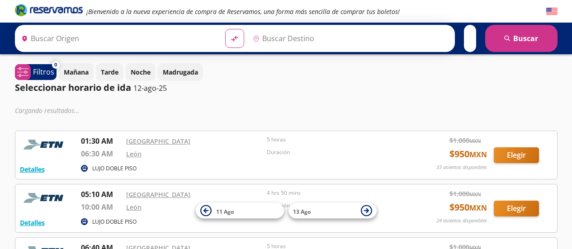
type input "[GEOGRAPHIC_DATA], [GEOGRAPHIC_DATA]"
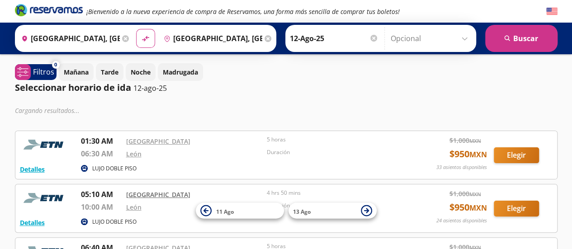
scroll to position [90, 0]
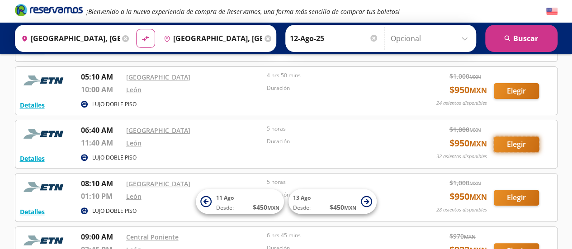
click at [519, 146] on button "Elegir" at bounding box center [516, 145] width 45 height 16
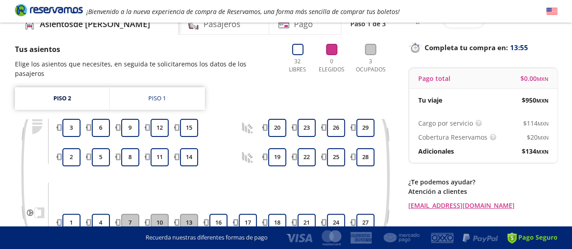
scroll to position [90, 0]
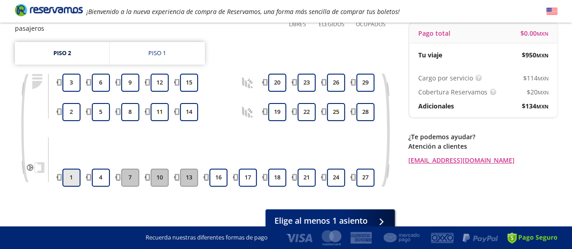
click at [76, 170] on button "1" at bounding box center [71, 178] width 18 height 18
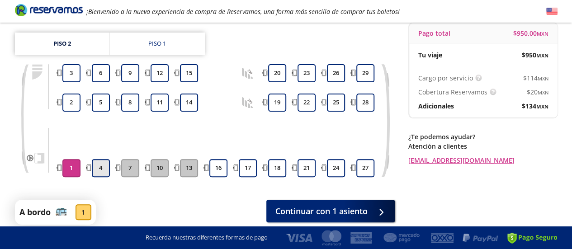
click at [100, 170] on button "4" at bounding box center [101, 168] width 18 height 18
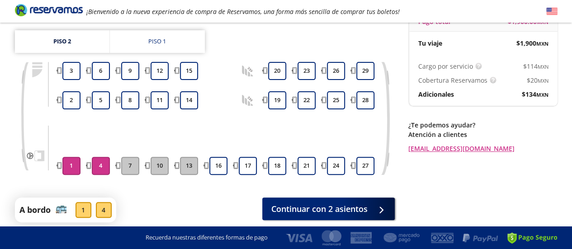
scroll to position [129, 0]
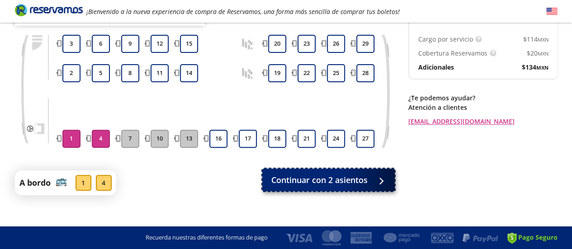
click at [325, 174] on span "Continuar con 2 asientos" at bounding box center [319, 180] width 96 height 12
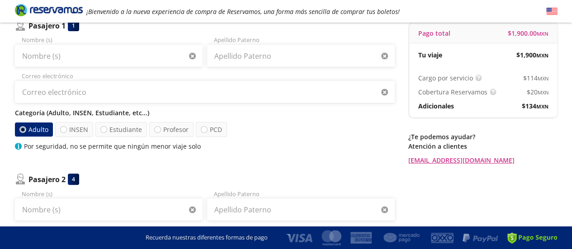
scroll to position [181, 0]
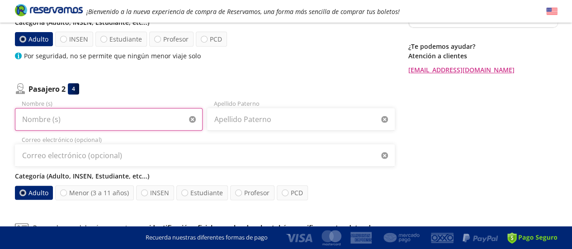
click at [70, 113] on input "Nombre (s)" at bounding box center [109, 119] width 188 height 23
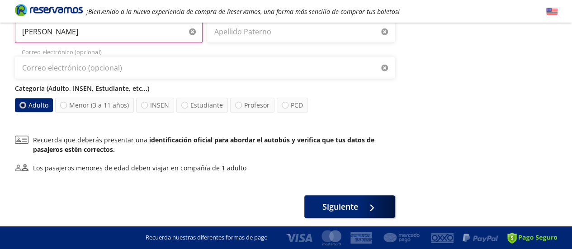
scroll to position [226, 0]
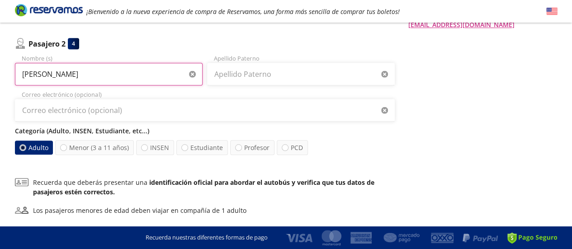
click at [22, 76] on input "[PERSON_NAME]" at bounding box center [109, 74] width 188 height 23
click at [33, 73] on input "[PERSON_NAME]" at bounding box center [109, 74] width 188 height 23
drag, startPoint x: 134, startPoint y: 77, endPoint x: 66, endPoint y: 76, distance: 68.3
click at [66, 76] on input "Ma [PERSON_NAME]" at bounding box center [109, 74] width 188 height 23
type input "[PERSON_NAME]"
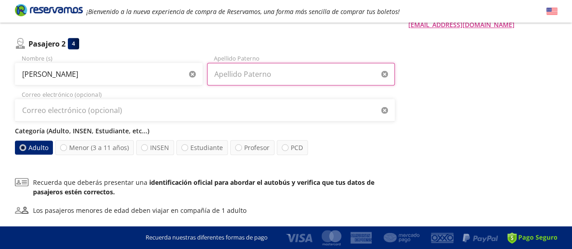
click at [276, 71] on input "Apellido Paterno" at bounding box center [301, 74] width 188 height 23
type input "[PERSON_NAME]"
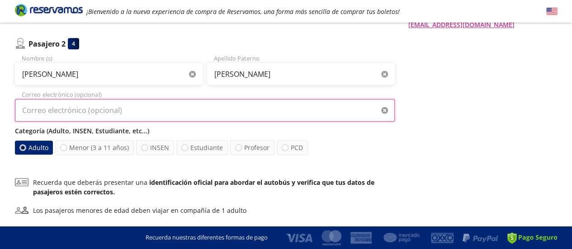
click at [53, 113] on input "Correo electrónico (opcional)" at bounding box center [205, 110] width 380 height 23
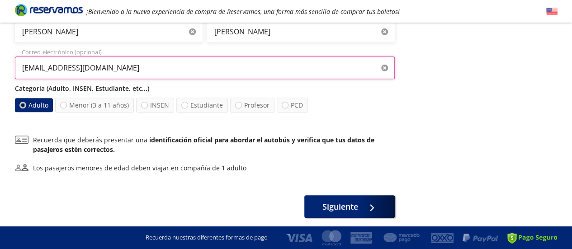
scroll to position [300, 0]
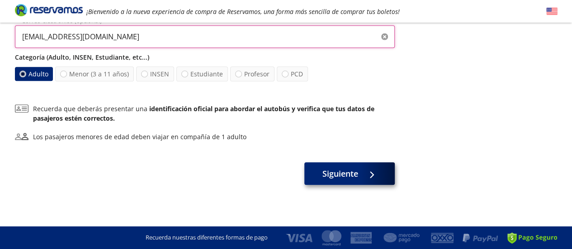
type input "[EMAIL_ADDRESS][DOMAIN_NAME]"
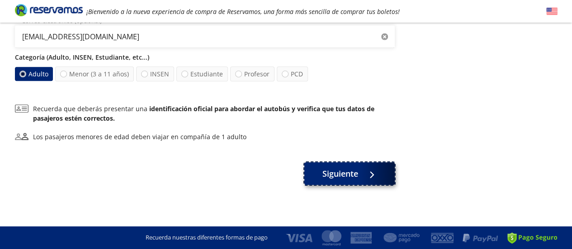
click at [349, 171] on span "Siguiente" at bounding box center [340, 174] width 36 height 12
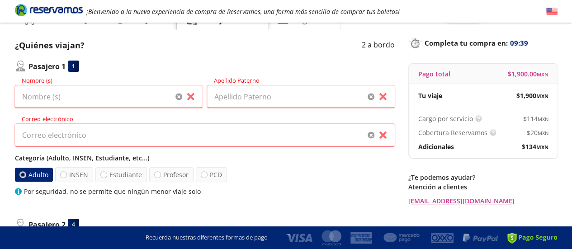
scroll to position [17, 0]
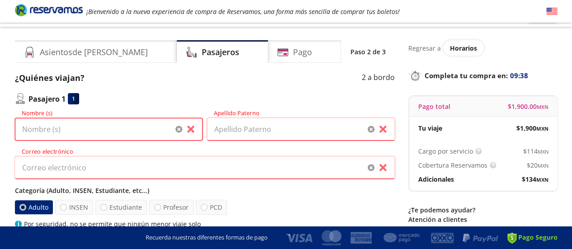
click at [52, 128] on input "Nombre (s)" at bounding box center [109, 129] width 188 height 23
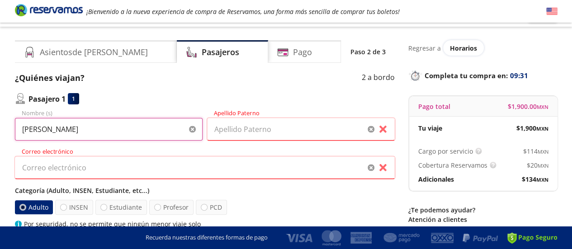
type input "[PERSON_NAME]"
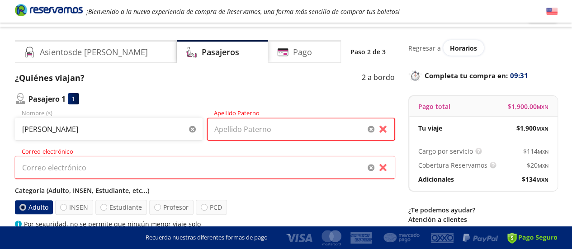
click at [269, 121] on input "Apellido Paterno" at bounding box center [301, 129] width 188 height 23
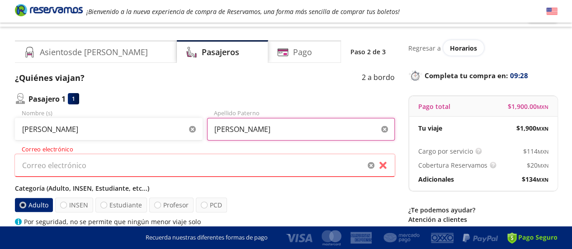
type input "[PERSON_NAME]"
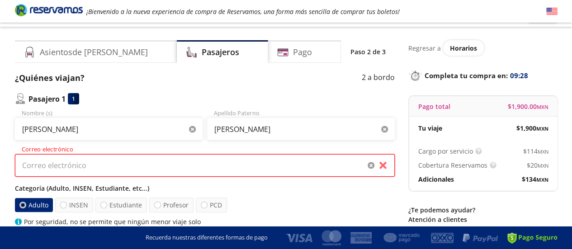
click at [16, 168] on input "Correo electrónico" at bounding box center [205, 165] width 380 height 23
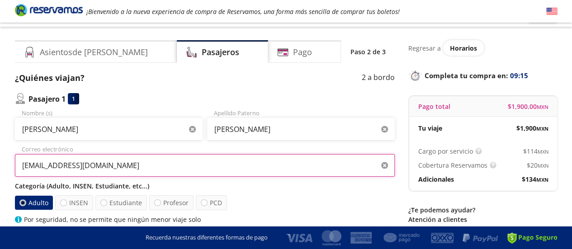
type input "[EMAIL_ADDRESS][DOMAIN_NAME]"
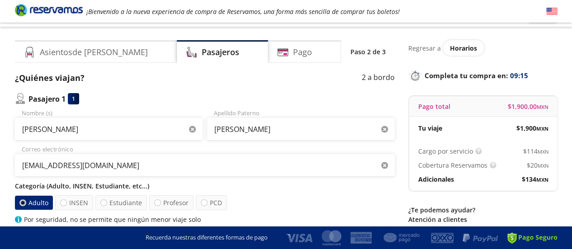
click at [313, 194] on div "Categoría (Adulto, INSEN, Estudiante, etc...) Adulto INSEN Estudiante Profesor …" at bounding box center [205, 202] width 380 height 43
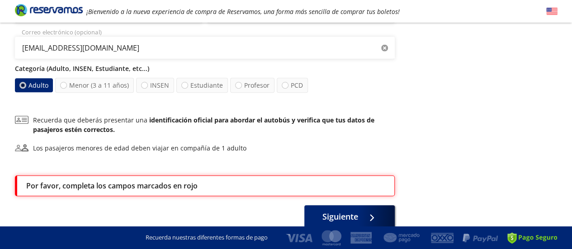
scroll to position [329, 0]
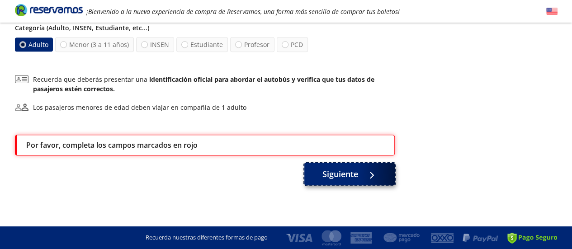
click at [346, 172] on span "Siguiente" at bounding box center [340, 174] width 36 height 12
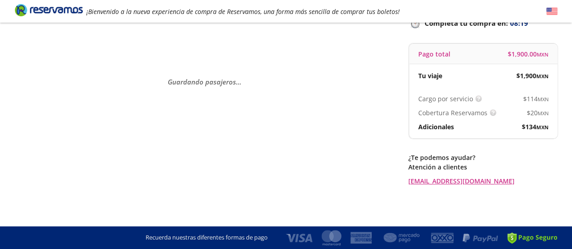
scroll to position [0, 0]
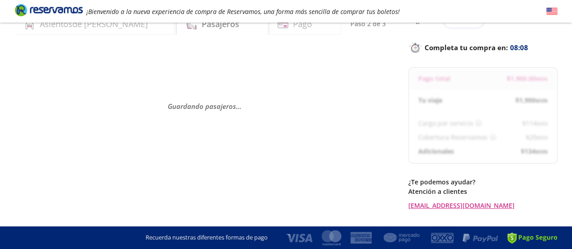
select select "MX"
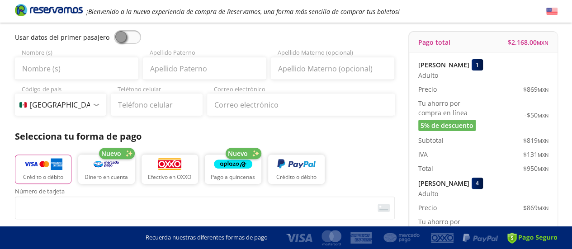
scroll to position [90, 0]
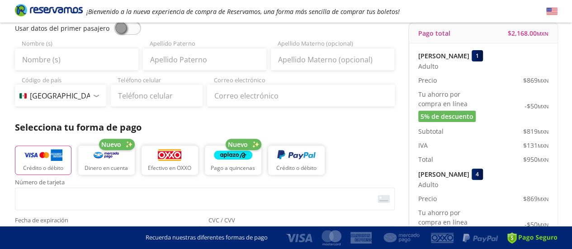
click at [483, 175] on div "4" at bounding box center [477, 174] width 11 height 11
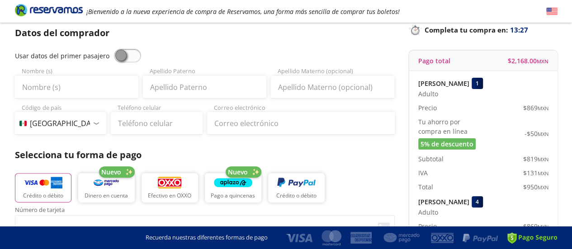
scroll to position [0, 0]
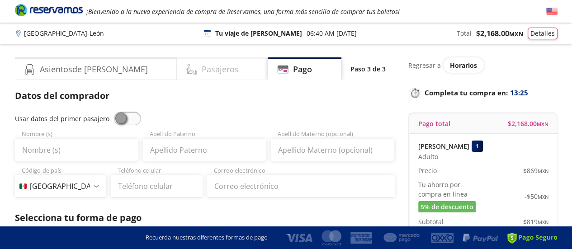
click at [202, 71] on h4 "Pasajeros" at bounding box center [220, 69] width 37 height 12
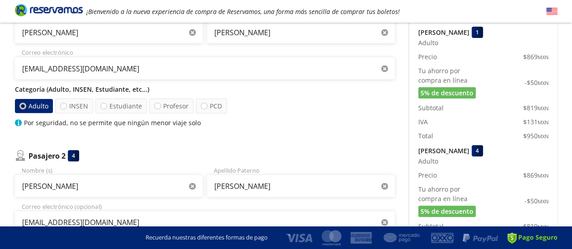
scroll to position [136, 0]
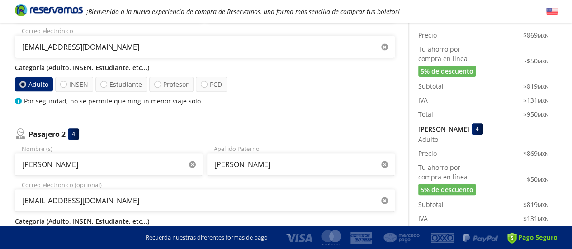
click at [73, 137] on div "4" at bounding box center [73, 133] width 11 height 11
click at [43, 137] on p "Pasajero 2" at bounding box center [46, 134] width 37 height 11
click at [74, 133] on div "4" at bounding box center [73, 133] width 11 height 11
click at [19, 136] on img at bounding box center [20, 133] width 11 height 11
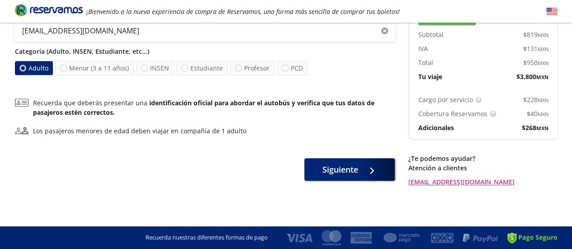
scroll to position [125, 0]
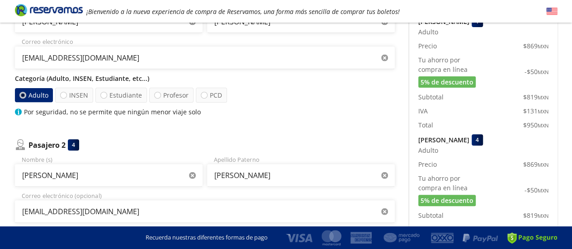
click at [383, 176] on icon "button" at bounding box center [384, 175] width 7 height 7
click at [193, 25] on icon "button" at bounding box center [192, 22] width 7 height 7
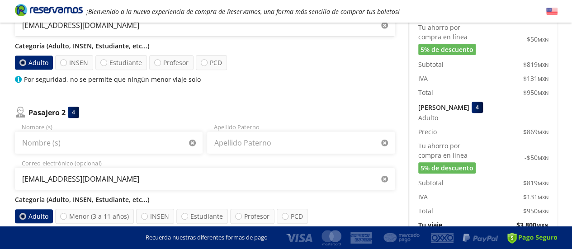
scroll to position [181, 0]
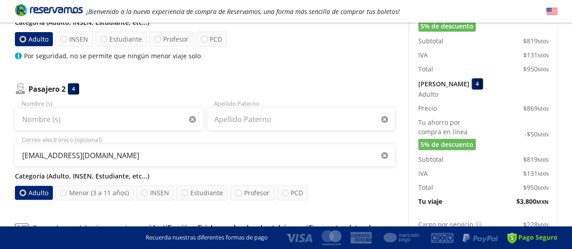
click at [21, 88] on img at bounding box center [20, 88] width 11 height 11
click at [74, 91] on div "4" at bounding box center [73, 88] width 11 height 11
drag, startPoint x: 75, startPoint y: 90, endPoint x: 351, endPoint y: 76, distance: 276.7
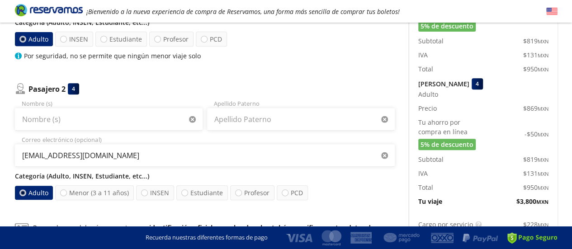
click at [373, 82] on div "Pasajero 1 1 [PERSON_NAME] Nombre (s) [PERSON_NAME] Apellido Paterno [EMAIL_ADD…" at bounding box center [205, 64] width 380 height 271
select select "MX"
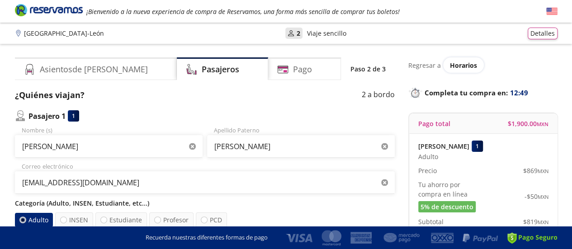
scroll to position [45, 0]
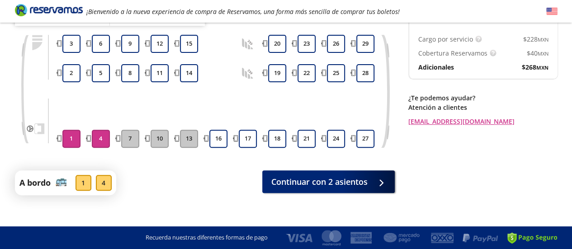
scroll to position [84, 0]
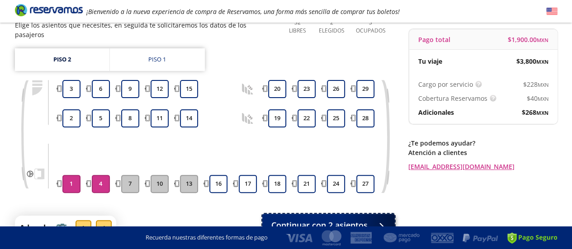
click at [327, 219] on span "Continuar con 2 asientos" at bounding box center [319, 225] width 96 height 12
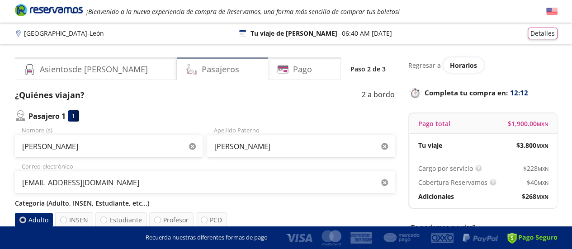
click at [202, 64] on h4 "Pasajeros" at bounding box center [221, 69] width 38 height 12
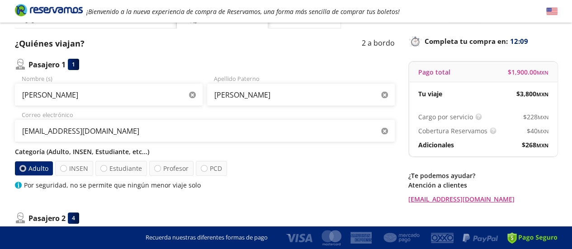
scroll to position [136, 0]
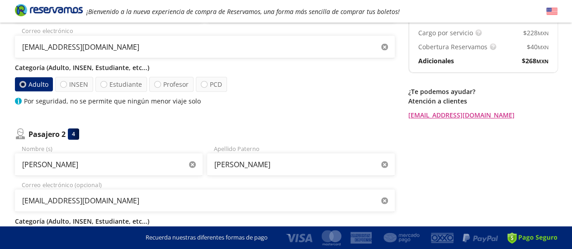
click at [53, 132] on p "Pasajero 2" at bounding box center [46, 134] width 37 height 11
click at [71, 133] on div "4" at bounding box center [73, 133] width 11 height 11
drag, startPoint x: 71, startPoint y: 134, endPoint x: 469, endPoint y: 150, distance: 397.9
click at [469, 150] on div "Regresar a Horarios Completa tu compra en : 12:02 Pago total $ 1,900.00 MXN Tu …" at bounding box center [482, 136] width 149 height 429
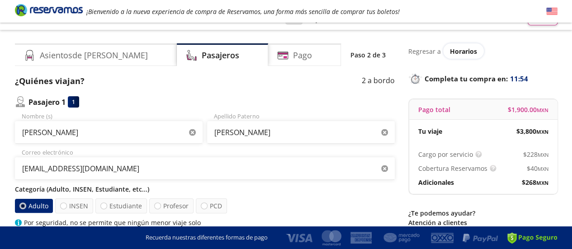
scroll to position [0, 0]
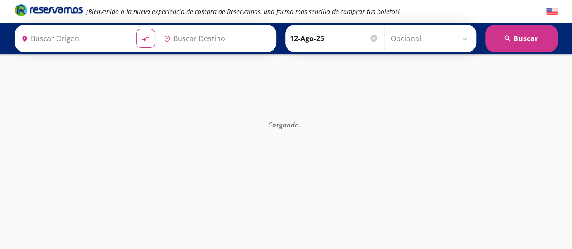
type input "[GEOGRAPHIC_DATA], [GEOGRAPHIC_DATA]"
